Goal: Information Seeking & Learning: Learn about a topic

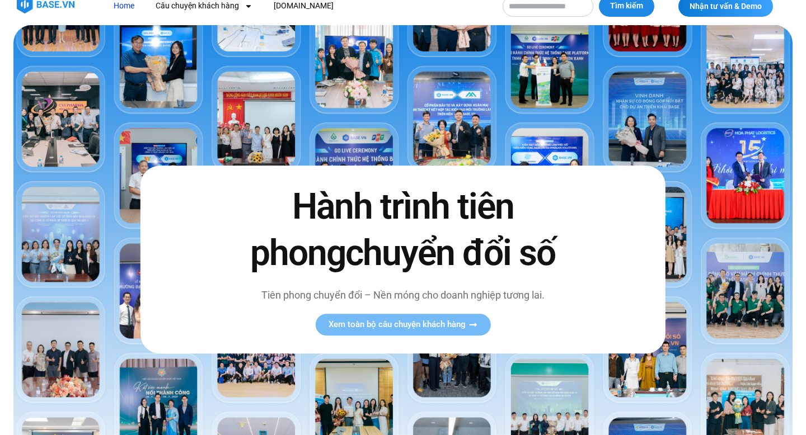
scroll to position [17, 0]
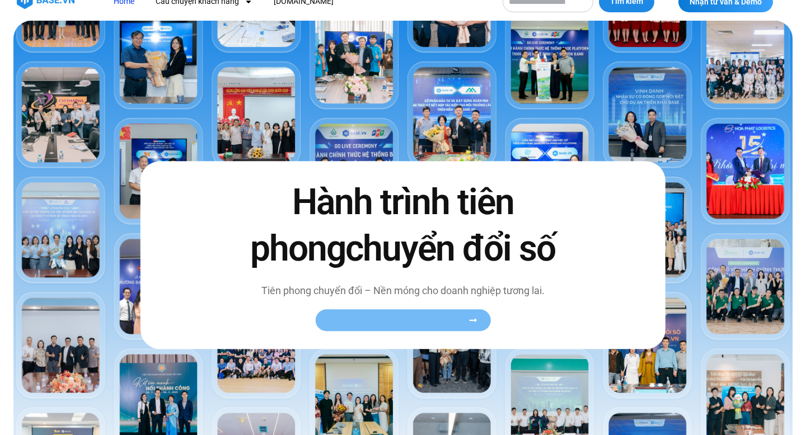
click at [349, 316] on span "Xem toàn bộ câu chuyện khách hàng" at bounding box center [397, 320] width 137 height 8
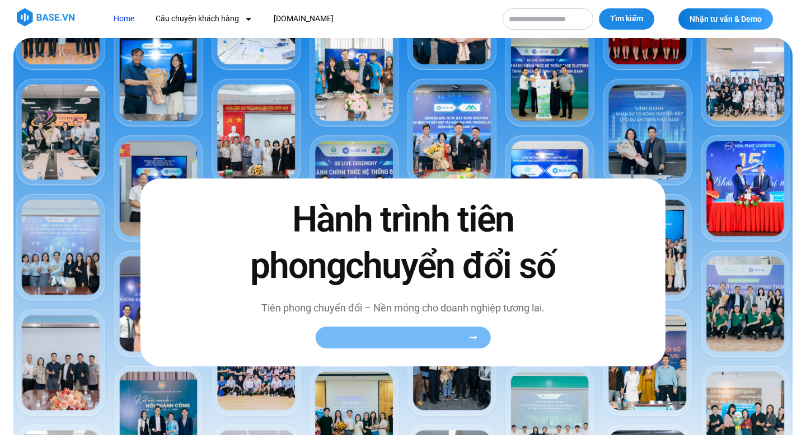
click at [368, 339] on span "Xem toàn bộ câu chuyện khách hàng" at bounding box center [397, 338] width 137 height 8
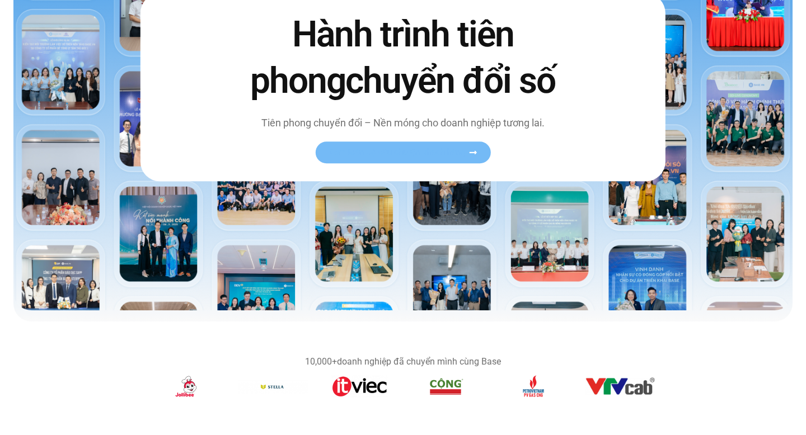
scroll to position [210, 0]
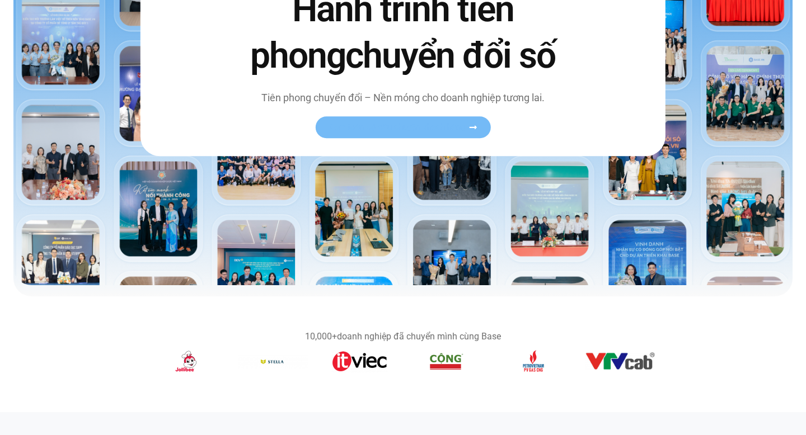
click at [442, 132] on span "Xem toàn bộ câu chuyện khách hàng" at bounding box center [397, 127] width 137 height 8
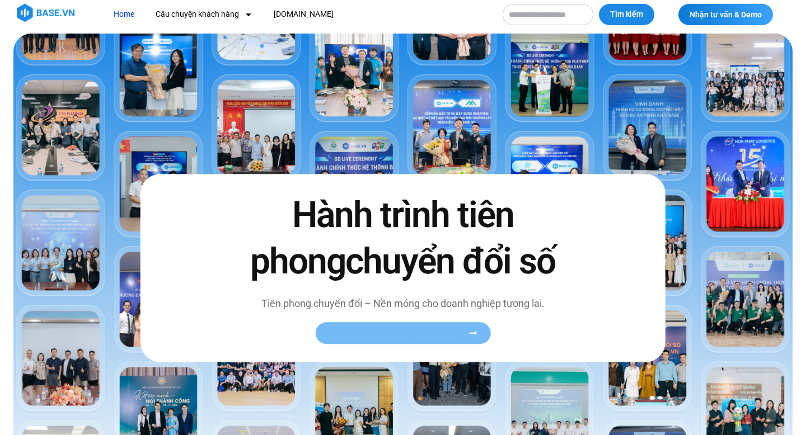
scroll to position [0, 0]
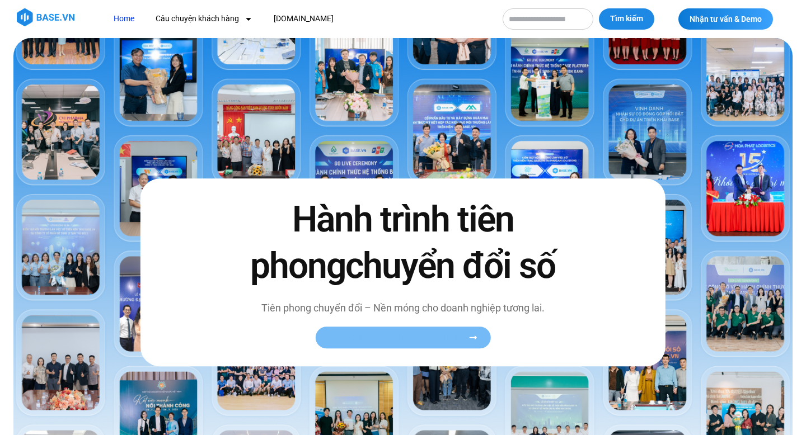
click at [404, 334] on span "Xem toàn bộ câu chuyện khách hàng" at bounding box center [397, 338] width 137 height 8
click at [467, 336] on span "Xem toàn bộ câu chuyện khách hàng" at bounding box center [403, 338] width 148 height 8
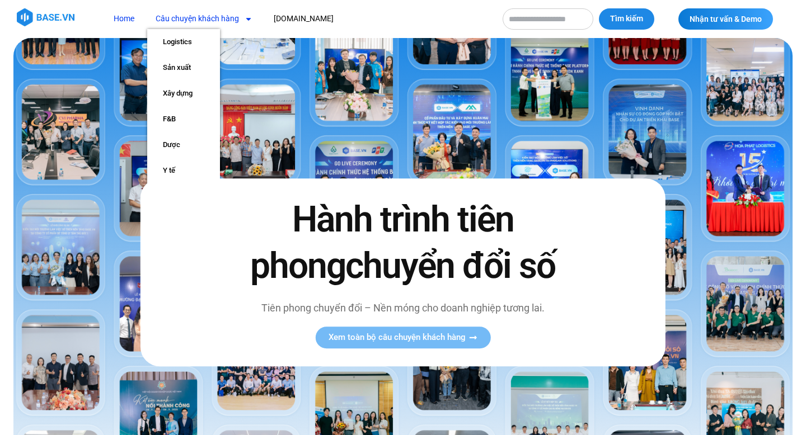
click at [234, 18] on link "Câu chuyện khách hàng" at bounding box center [204, 18] width 114 height 21
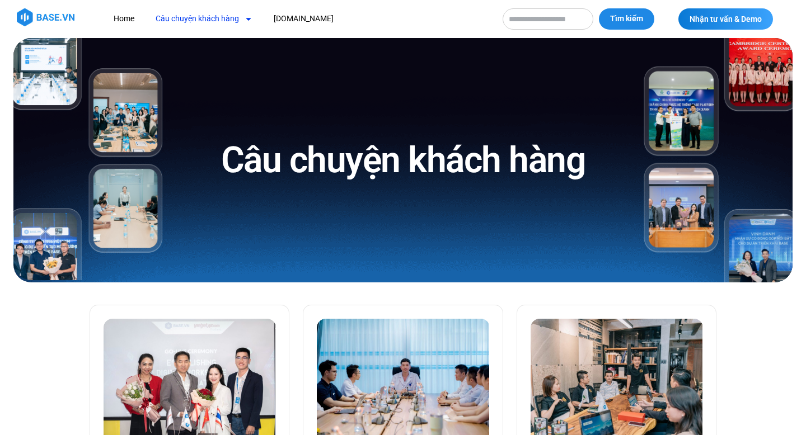
click at [234, 18] on link "Câu chuyện khách hàng" at bounding box center [204, 18] width 114 height 21
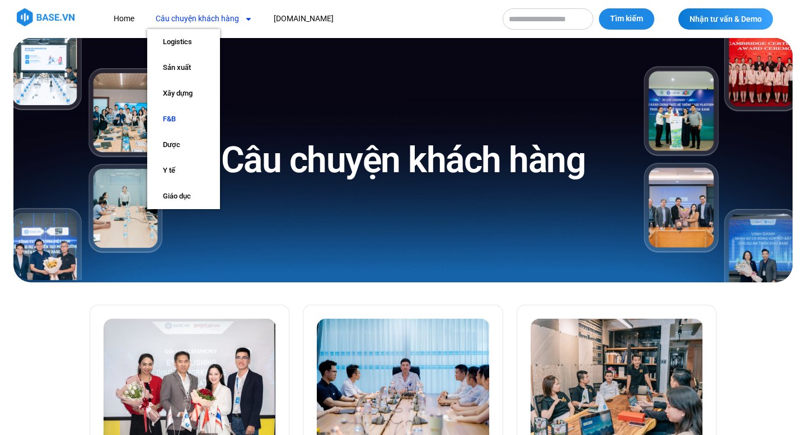
click at [182, 116] on link "F&B" at bounding box center [183, 119] width 73 height 26
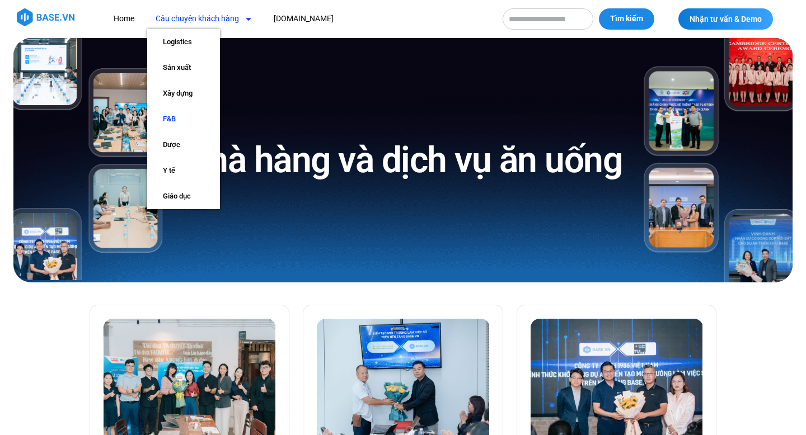
click at [220, 22] on link "Câu chuyện khách hàng" at bounding box center [204, 18] width 114 height 21
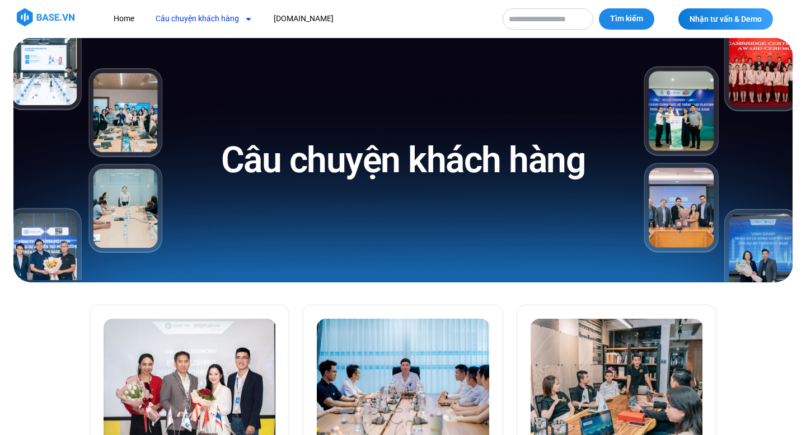
click at [220, 22] on link "Câu chuyện khách hàng" at bounding box center [204, 18] width 114 height 21
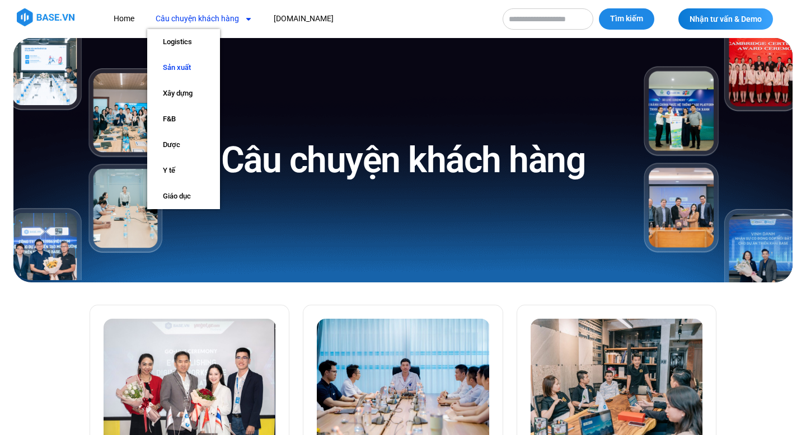
click at [177, 68] on link "Sản xuất" at bounding box center [183, 68] width 73 height 26
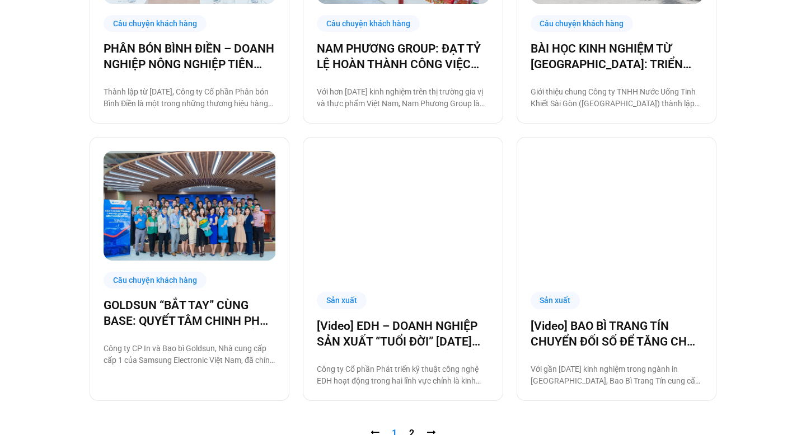
scroll to position [1002, 0]
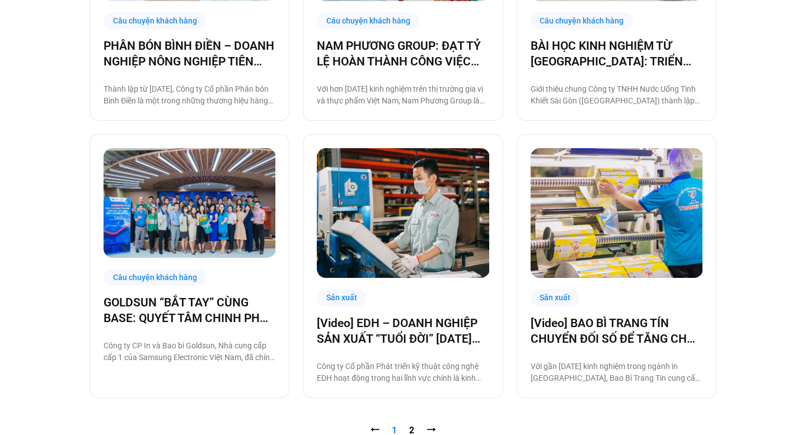
click at [354, 238] on img at bounding box center [403, 212] width 172 height 129
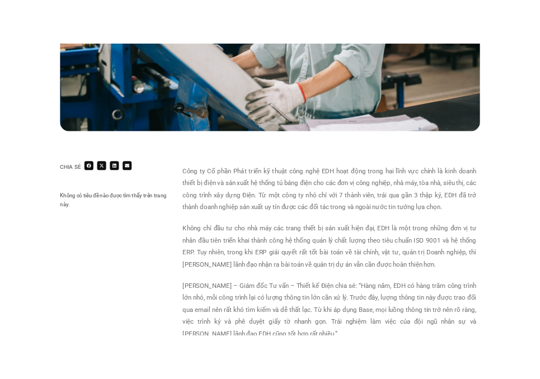
scroll to position [383, 0]
